Goal: Check status: Check status

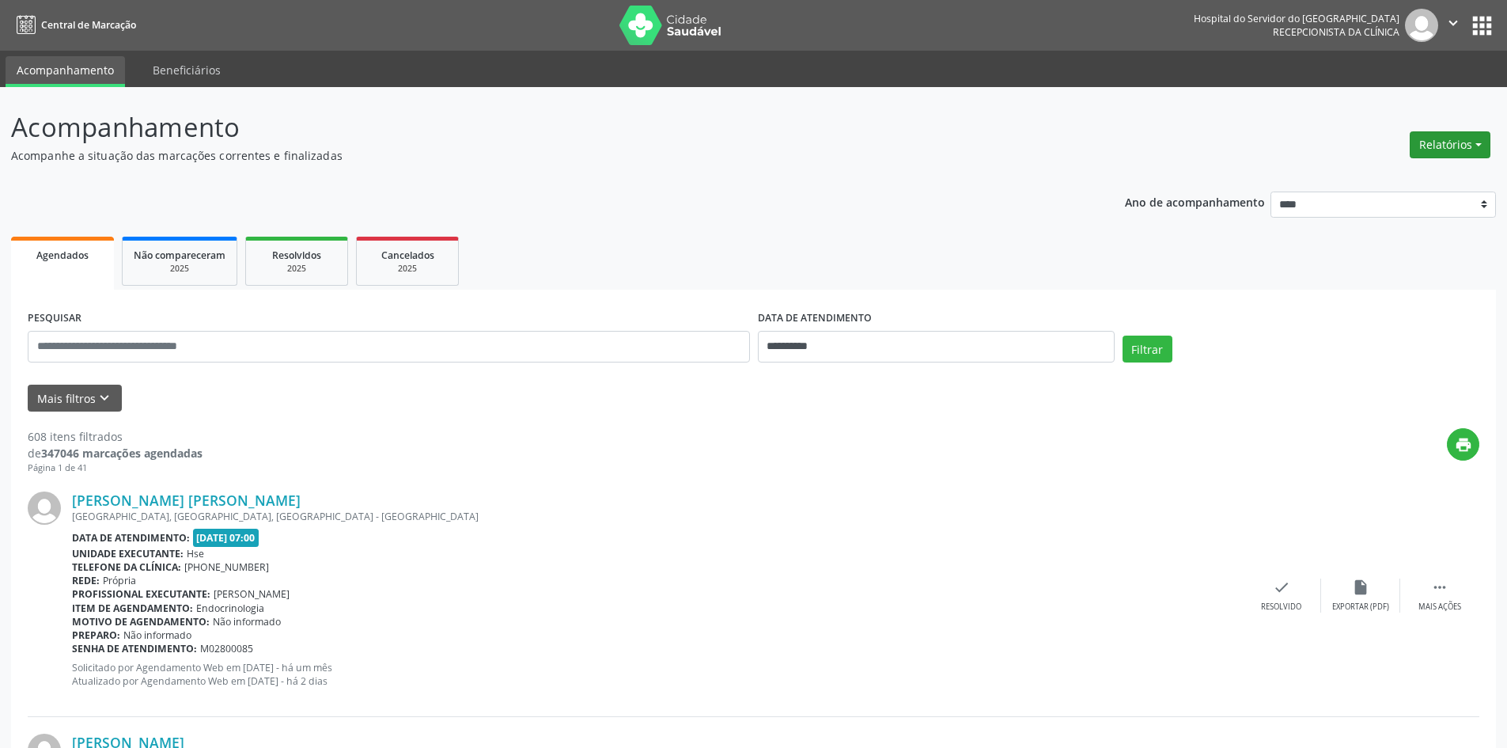
click at [1450, 144] on button "Relatórios" at bounding box center [1450, 144] width 81 height 27
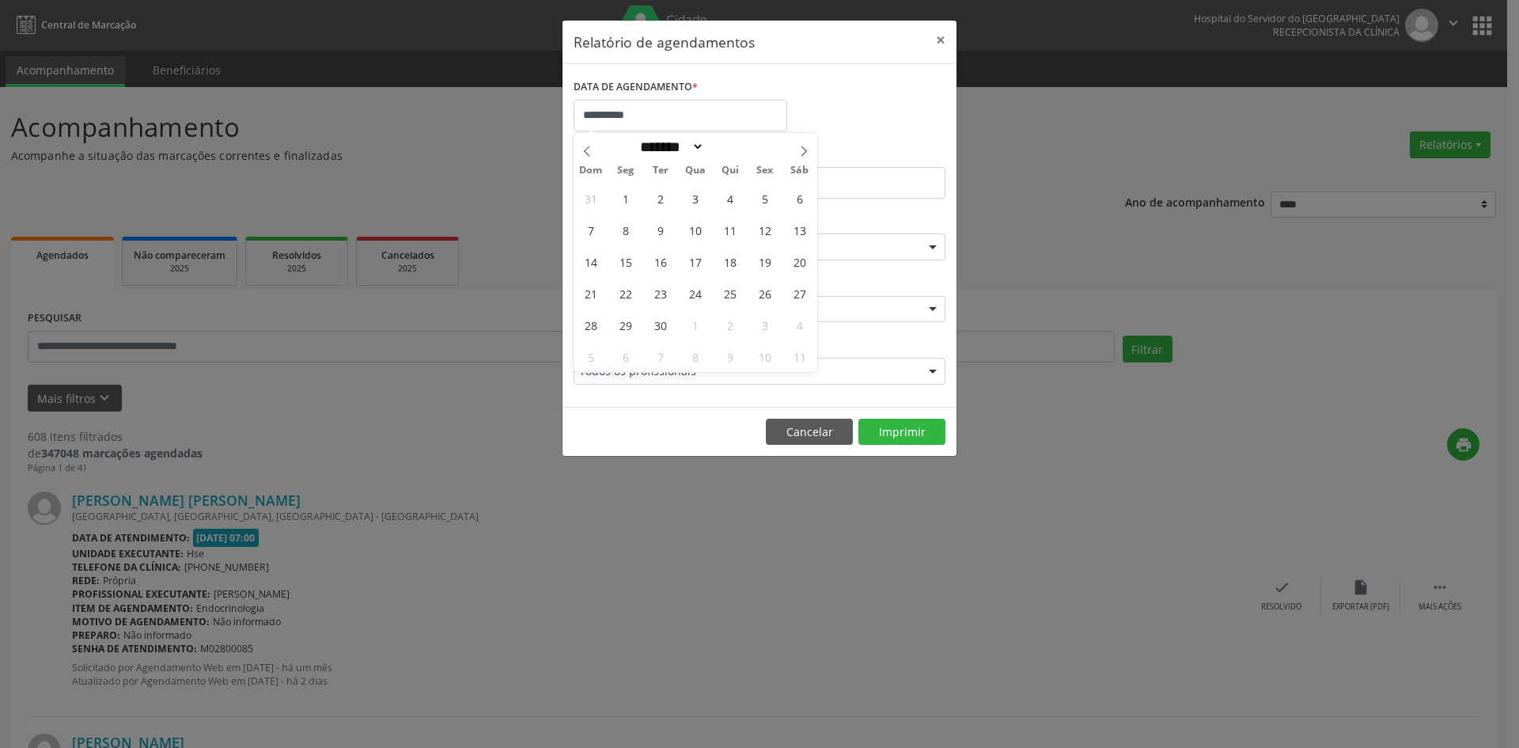
select select "*"
click at [621, 202] on span "1" at bounding box center [625, 198] width 31 height 31
type input "**********"
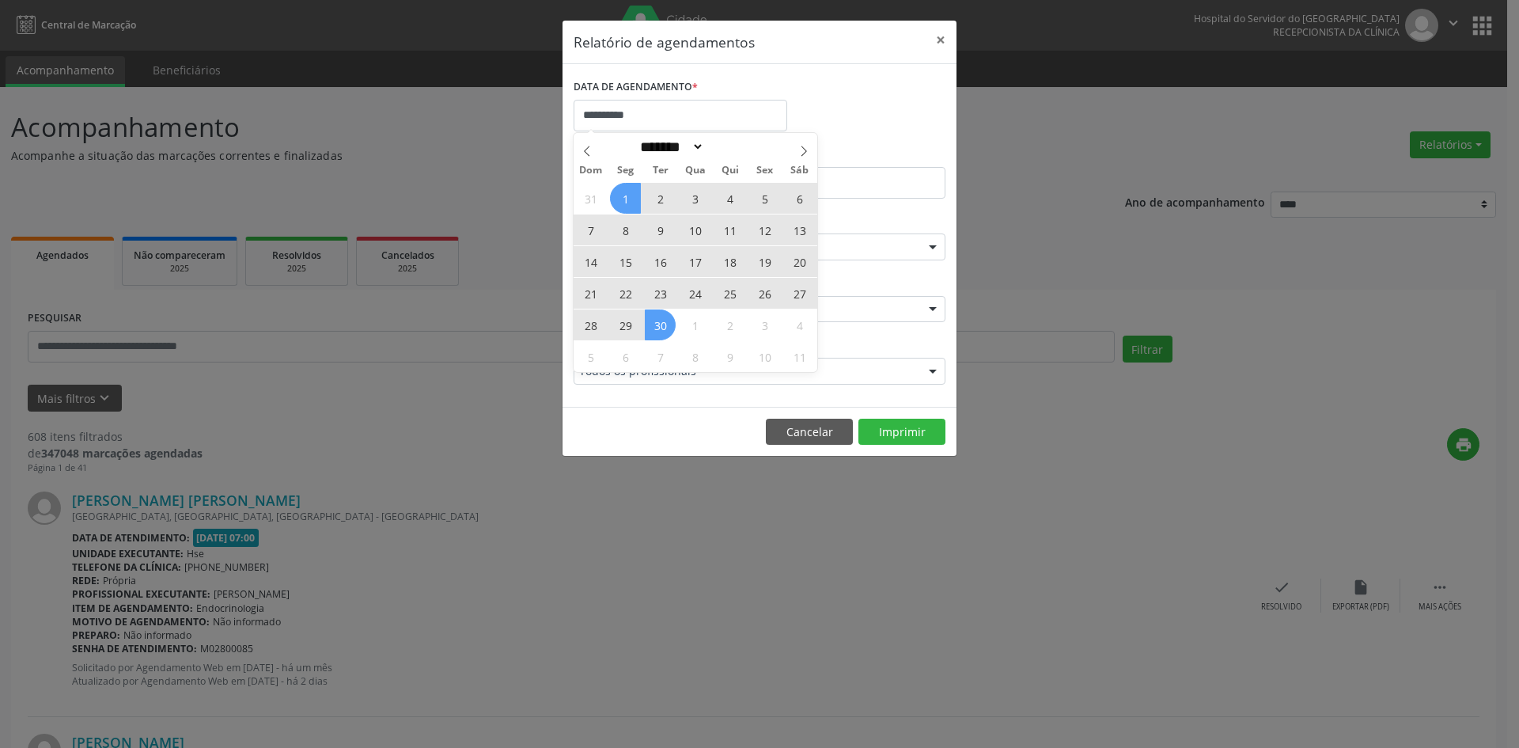
drag, startPoint x: 621, startPoint y: 202, endPoint x: 659, endPoint y: 328, distance: 131.4
click at [659, 328] on div "31 1 2 3 4 5 6 7 8 9 10 11 12 13 14 15 16 17 18 19 20 21 22 23 24 25 26 27 28 2…" at bounding box center [696, 277] width 244 height 190
click at [659, 328] on span "30" at bounding box center [660, 324] width 31 height 31
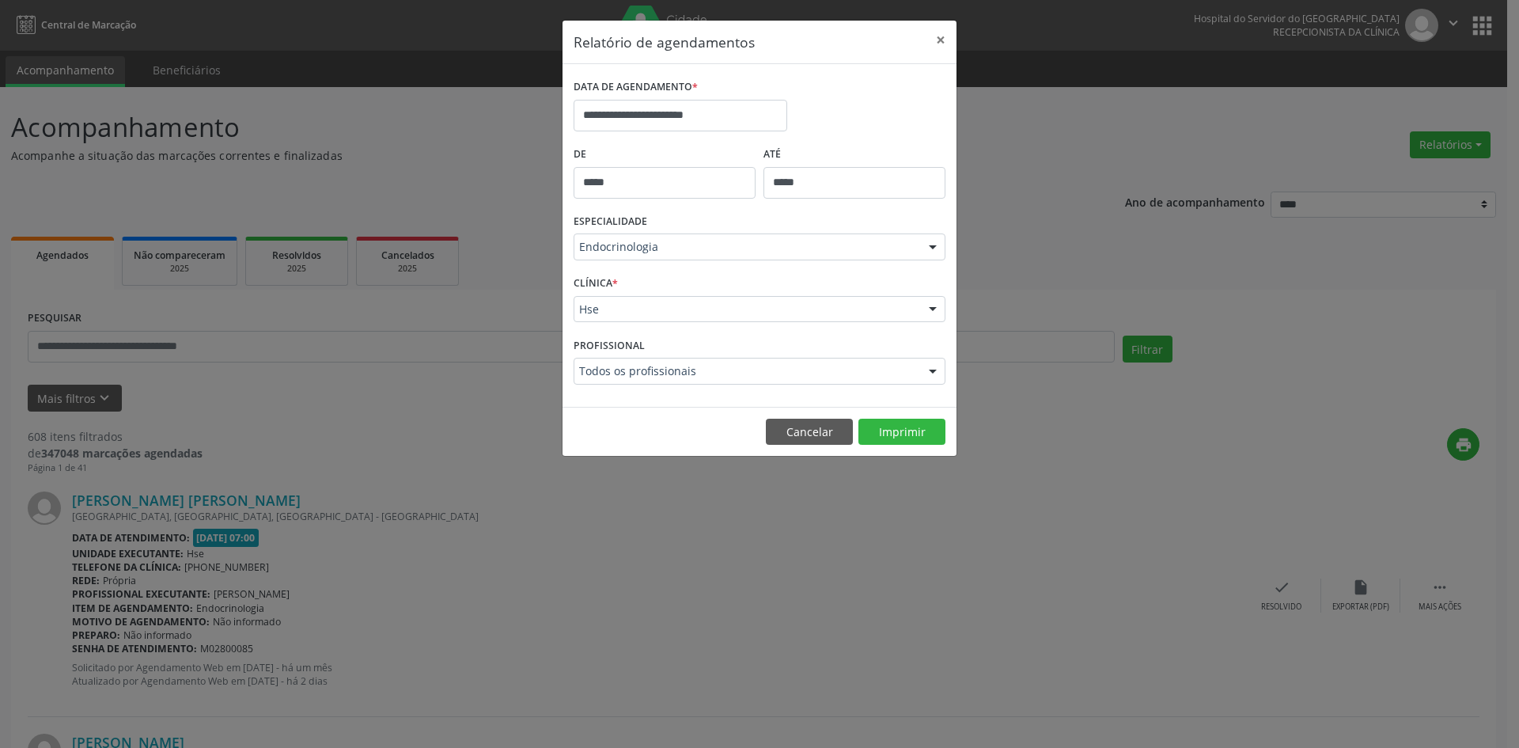
click at [934, 245] on div at bounding box center [933, 247] width 24 height 27
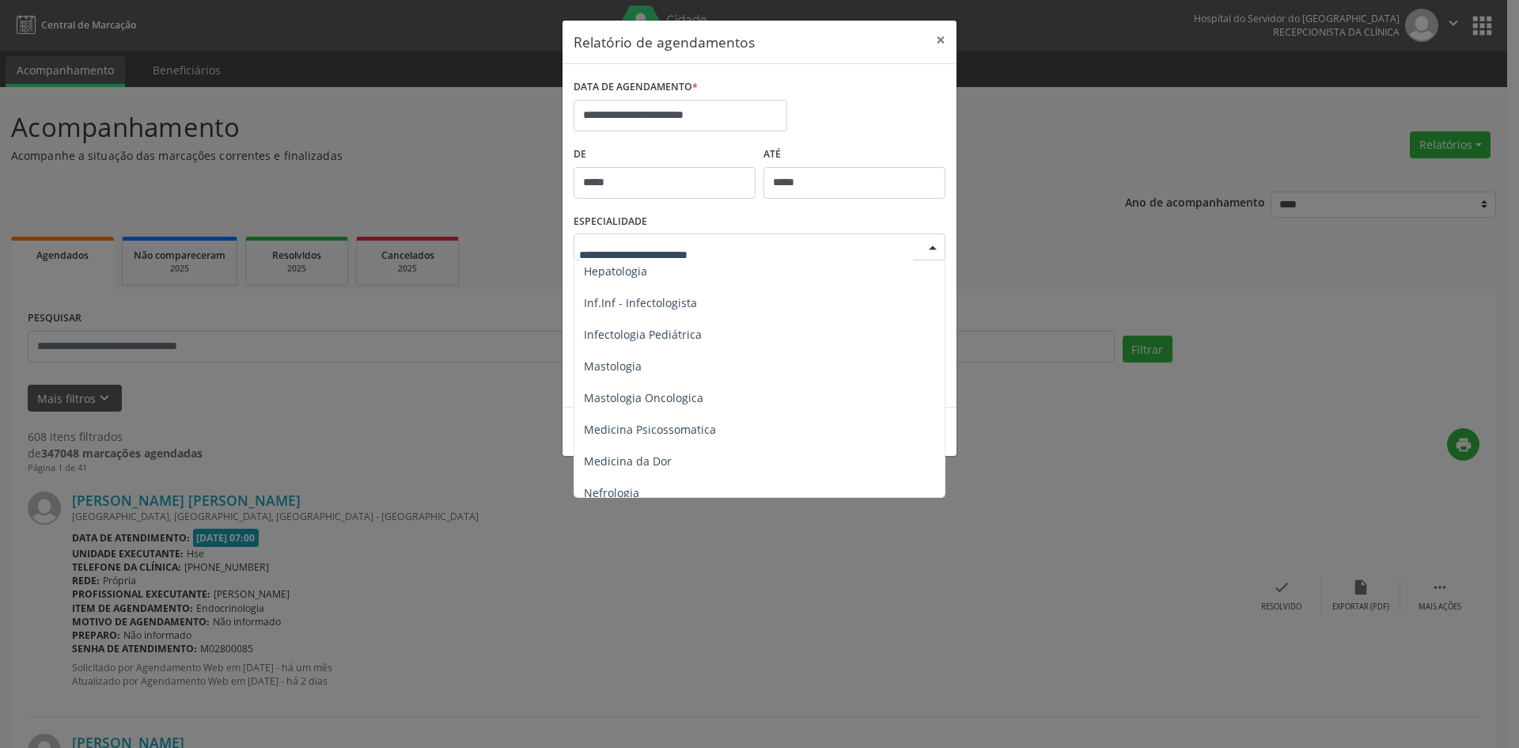
scroll to position [1187, 0]
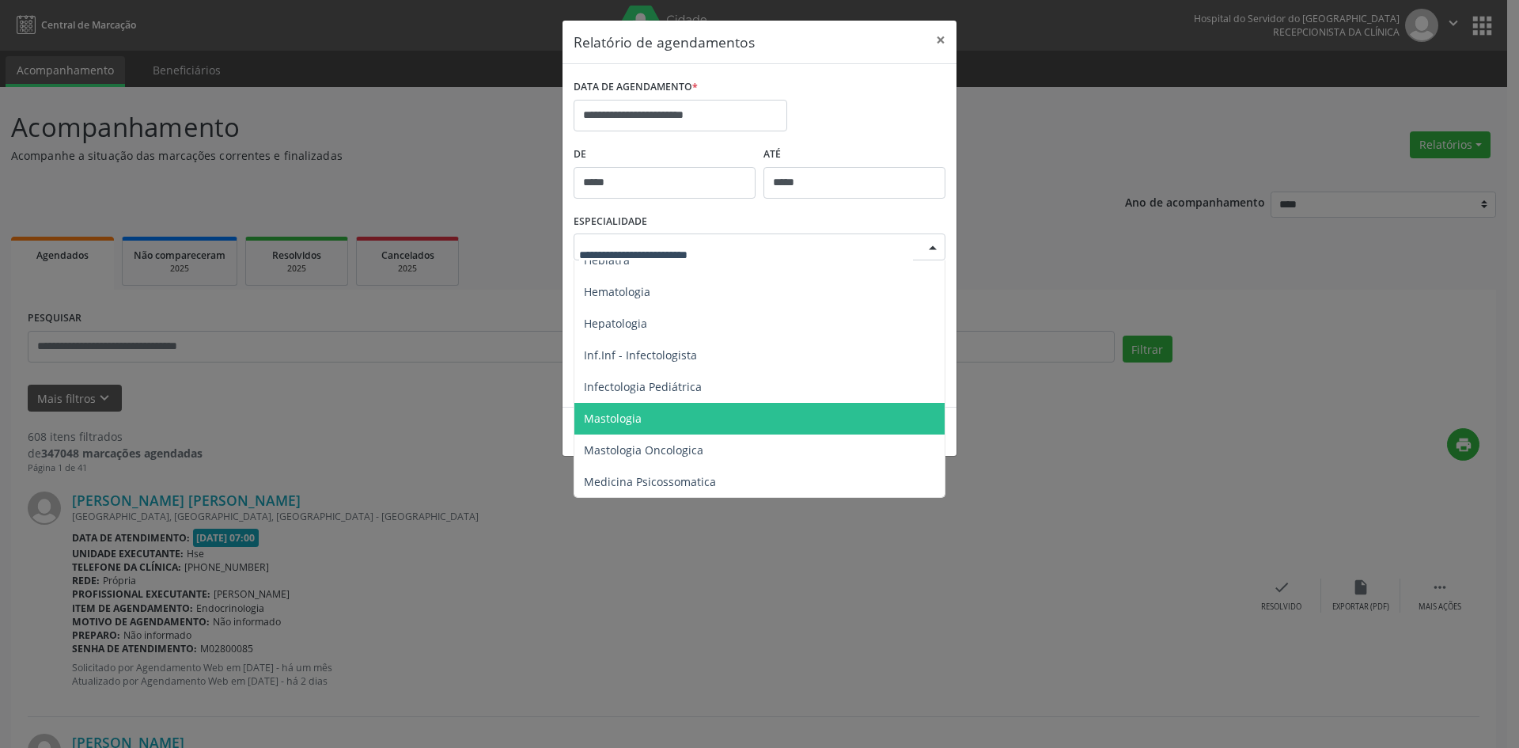
click at [642, 420] on span "Mastologia" at bounding box center [760, 419] width 373 height 32
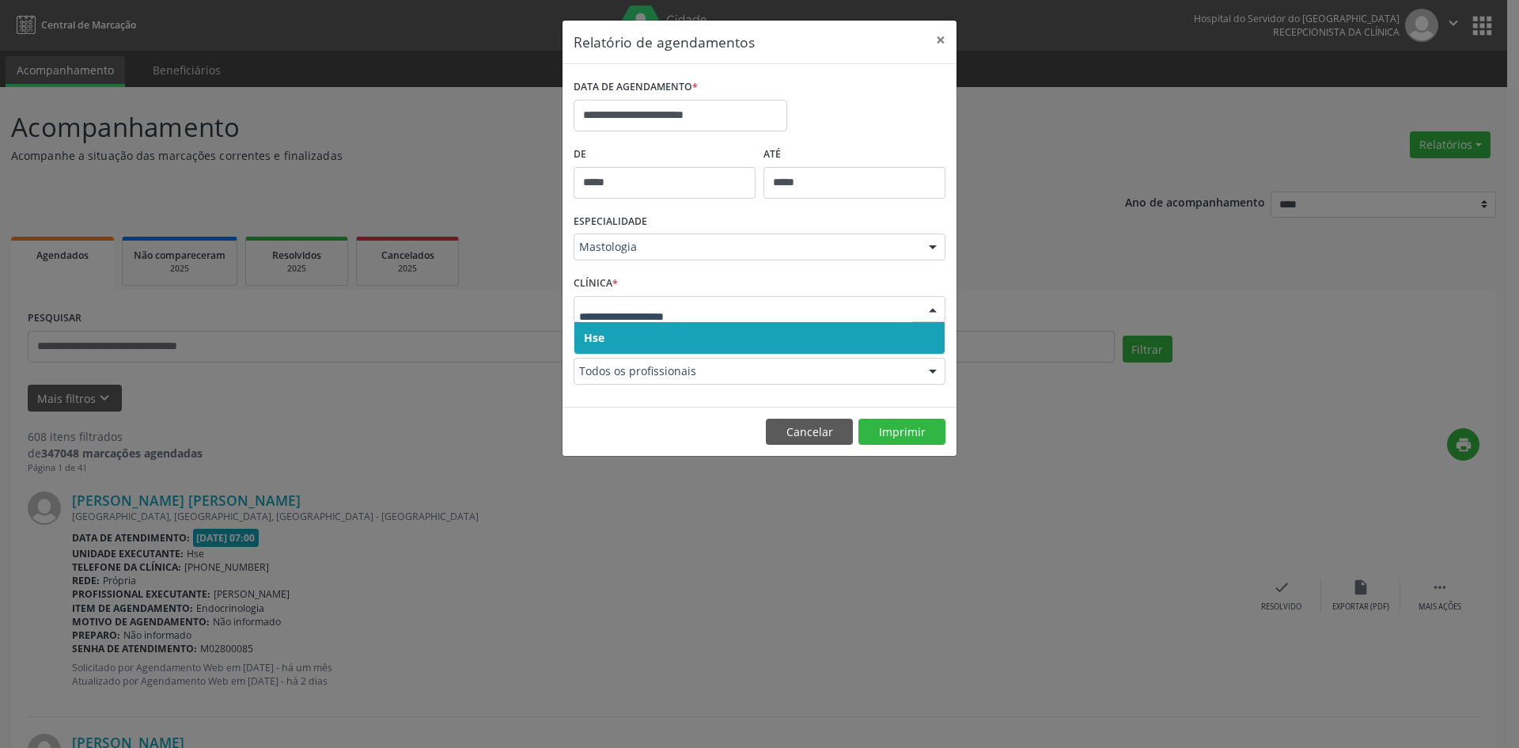
click at [598, 333] on span "Hse" at bounding box center [594, 337] width 21 height 15
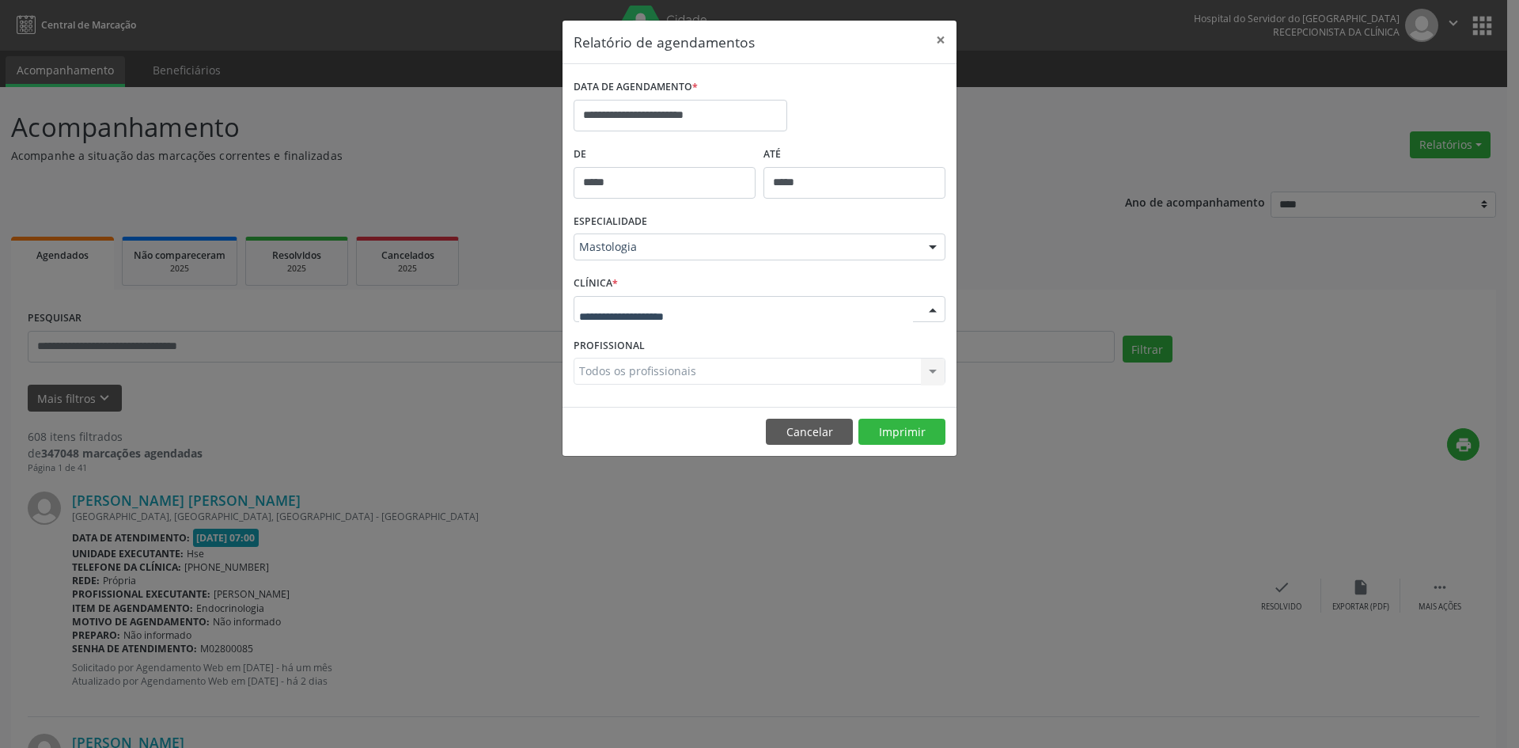
drag, startPoint x: 600, startPoint y: 317, endPoint x: 600, endPoint y: 329, distance: 11.9
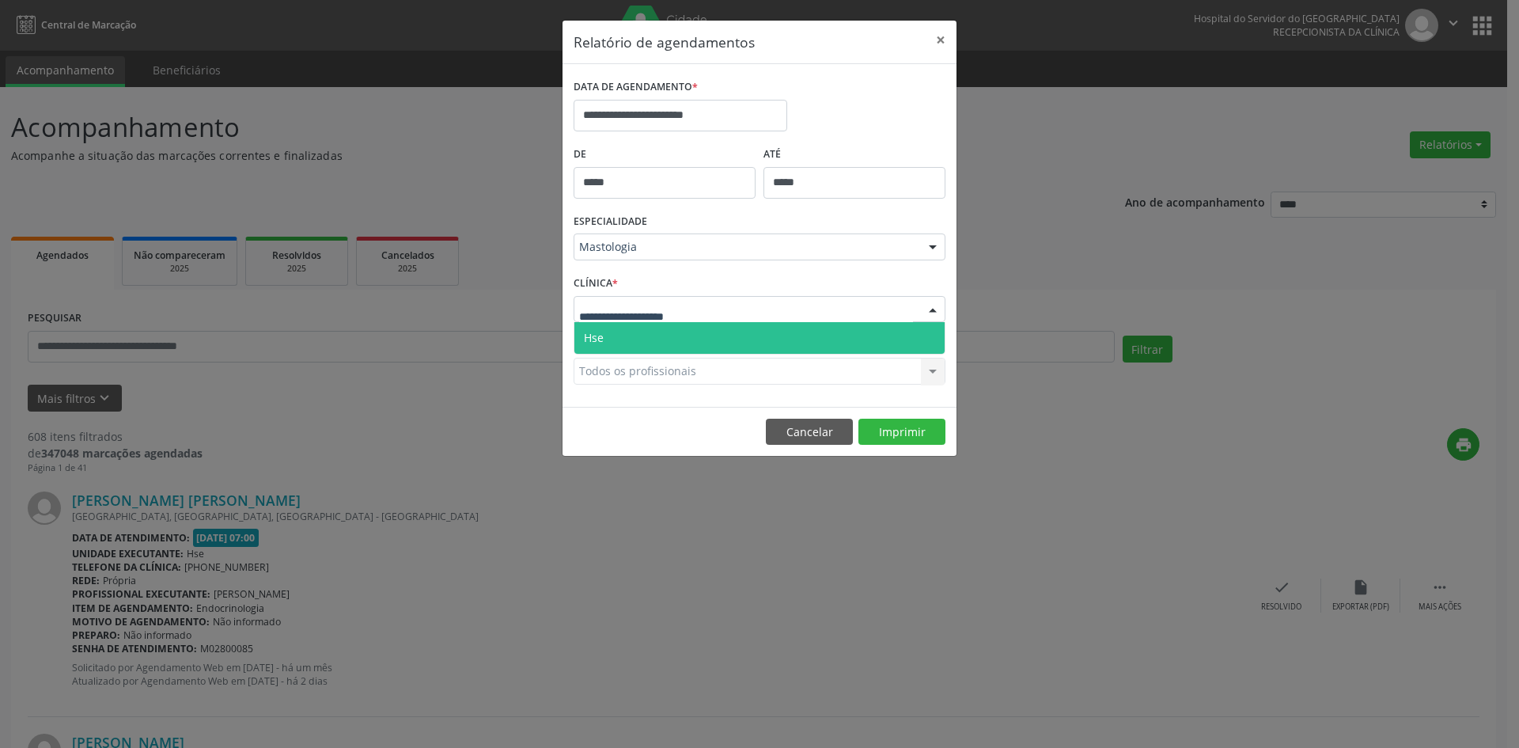
click at [602, 335] on span "Hse" at bounding box center [594, 337] width 20 height 15
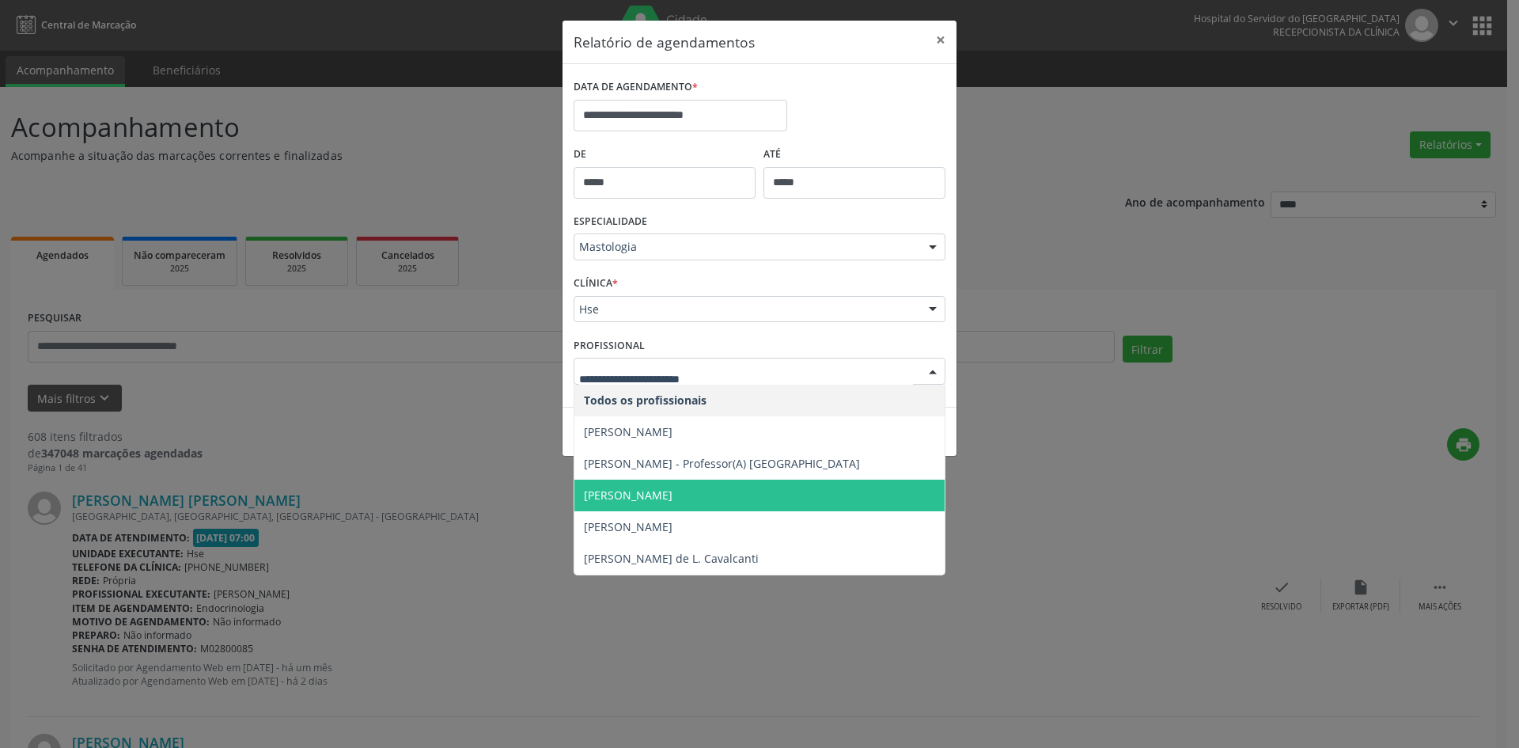
click at [624, 487] on span "[PERSON_NAME]" at bounding box center [628, 494] width 89 height 15
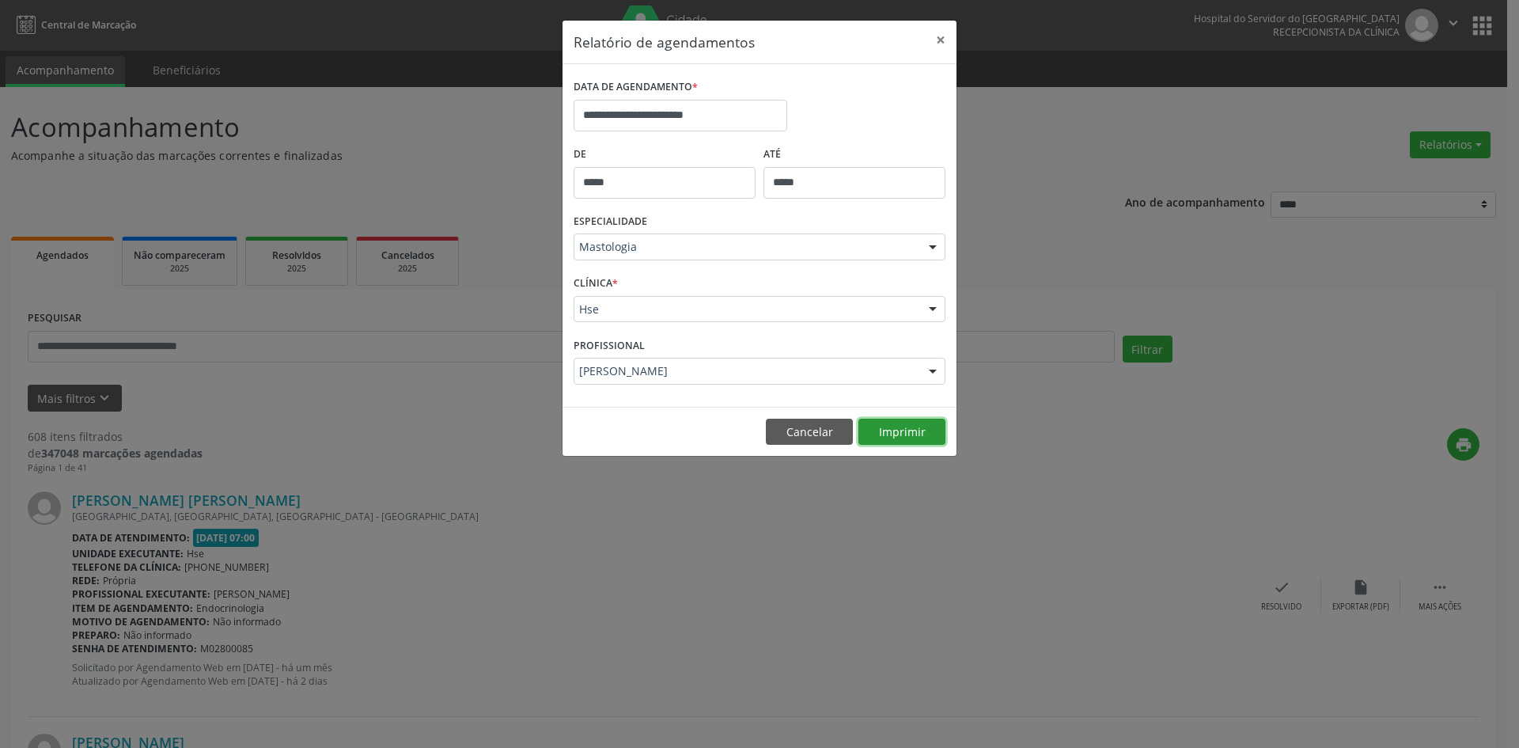
click at [899, 436] on button "Imprimir" at bounding box center [901, 432] width 87 height 27
